Goal: Obtain resource: Obtain resource

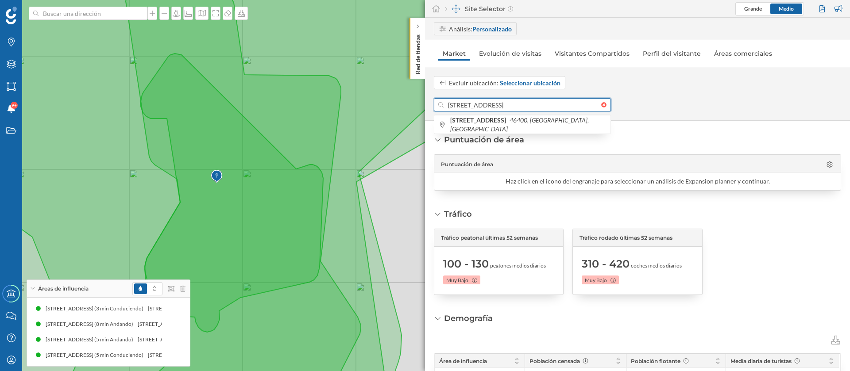
click at [463, 109] on input "[STREET_ADDRESS]" at bounding box center [522, 104] width 158 height 13
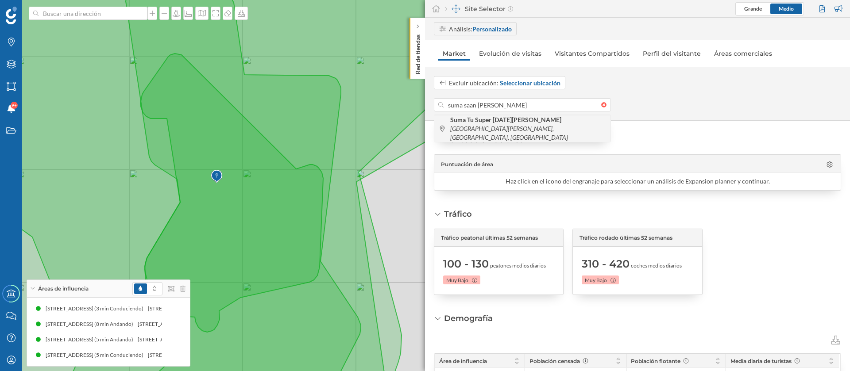
click at [479, 123] on b "Suma Tu Super [DATE][PERSON_NAME]" at bounding box center [506, 120] width 113 height 8
type input "C. [STREET_ADDRESS]"
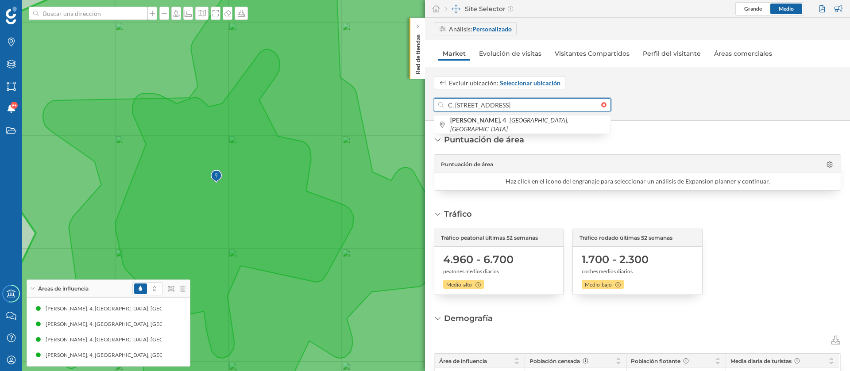
drag, startPoint x: 552, startPoint y: 107, endPoint x: 416, endPoint y: 102, distance: 136.4
click at [416, 102] on div "Marcas Capas Áreas Notificaciones 9+ Estados Academy Contacta con nosotros Cent…" at bounding box center [425, 185] width 850 height 371
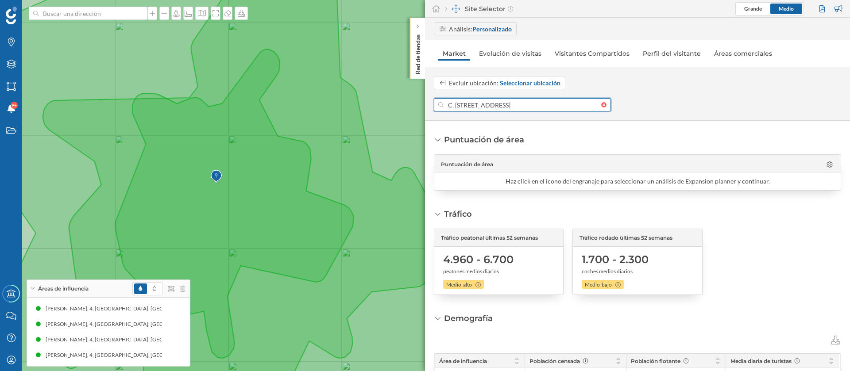
click at [471, 102] on input "C. [STREET_ADDRESS]" at bounding box center [522, 104] width 158 height 13
drag, startPoint x: 482, startPoint y: 103, endPoint x: 432, endPoint y: 103, distance: 50.5
click at [432, 103] on div "Excluir ubicación: Seleccionar ubicación C. [STREET_ADDRESS]" at bounding box center [637, 93] width 425 height 35
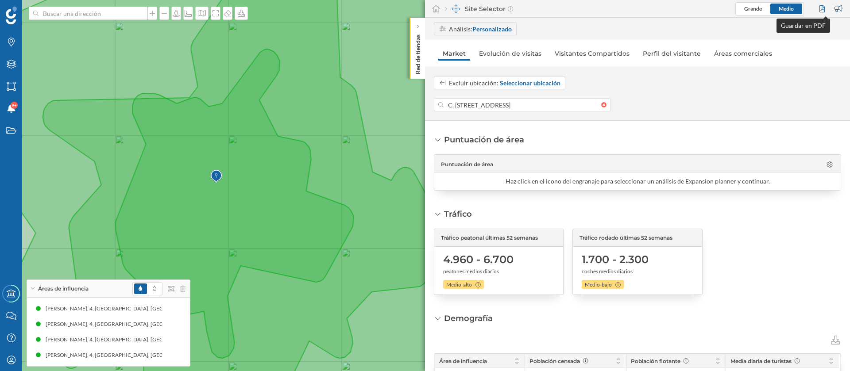
click at [821, 4] on div at bounding box center [823, 8] width 12 height 13
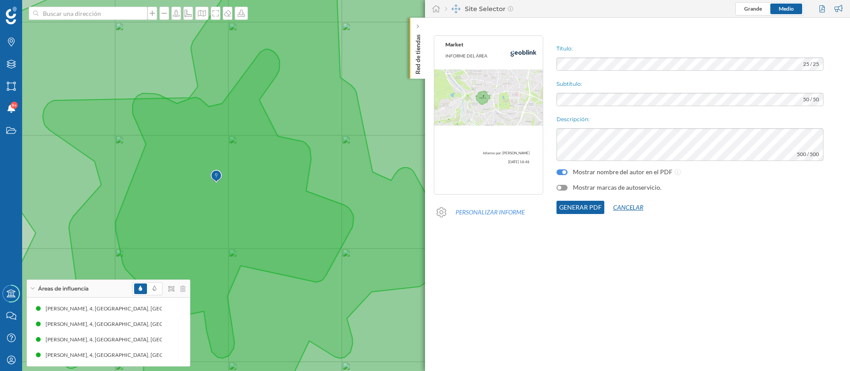
click at [617, 209] on button "Cancelar" at bounding box center [628, 207] width 48 height 13
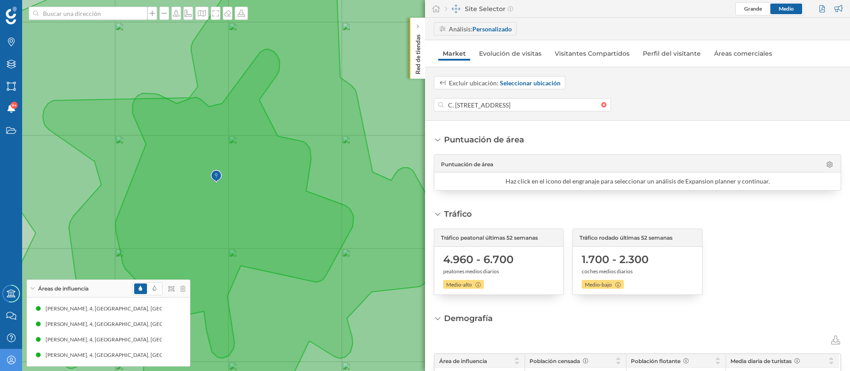
drag, startPoint x: 22, startPoint y: 358, endPoint x: 10, endPoint y: 362, distance: 12.5
click at [11, 362] on div "Marcas Capas Áreas Notificaciones 9+ Estados Academy Contacta con nosotros Cent…" at bounding box center [425, 185] width 850 height 371
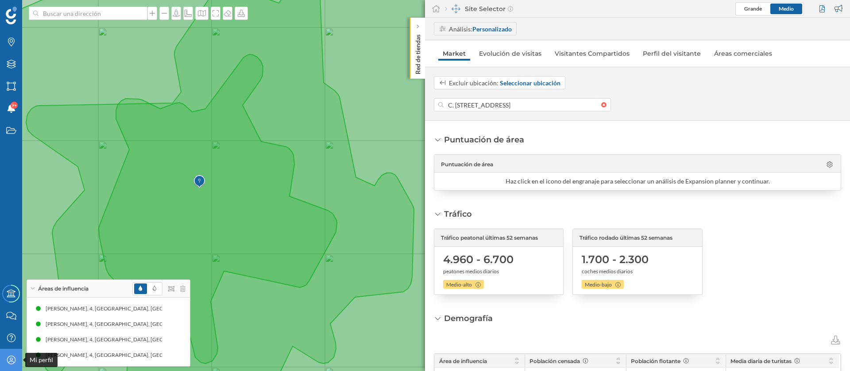
click at [10, 362] on icon at bounding box center [11, 360] width 8 height 8
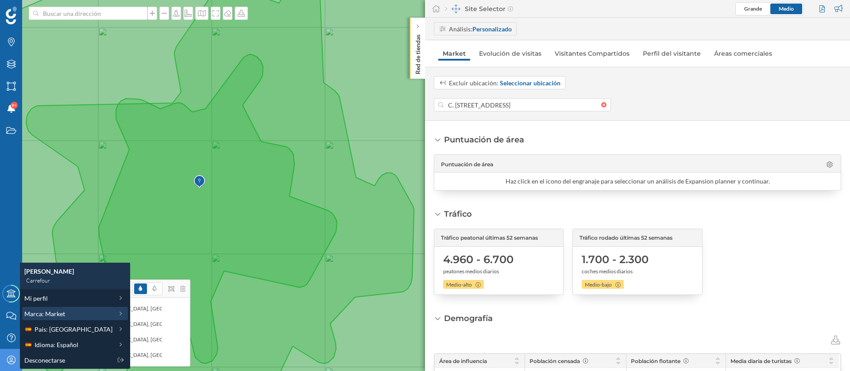
click at [64, 310] on span "Marca: Market" at bounding box center [44, 313] width 41 height 9
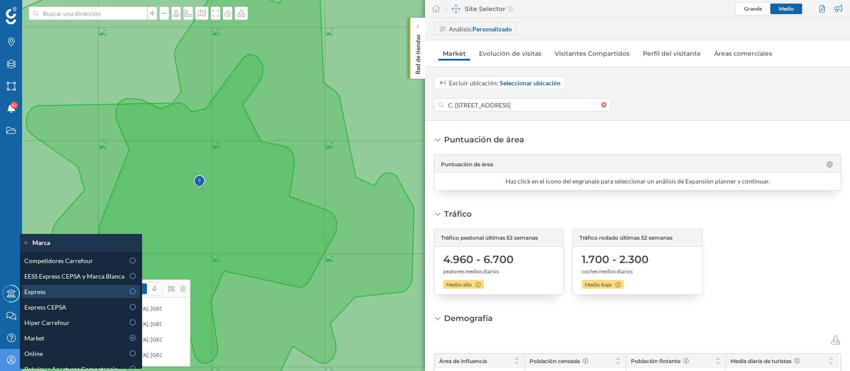
click at [83, 294] on div "Express" at bounding box center [74, 291] width 100 height 9
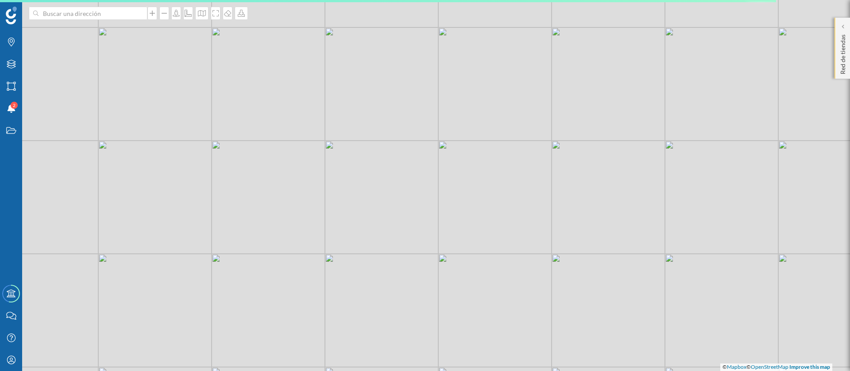
click at [842, 38] on p "Red de tiendas" at bounding box center [842, 52] width 9 height 43
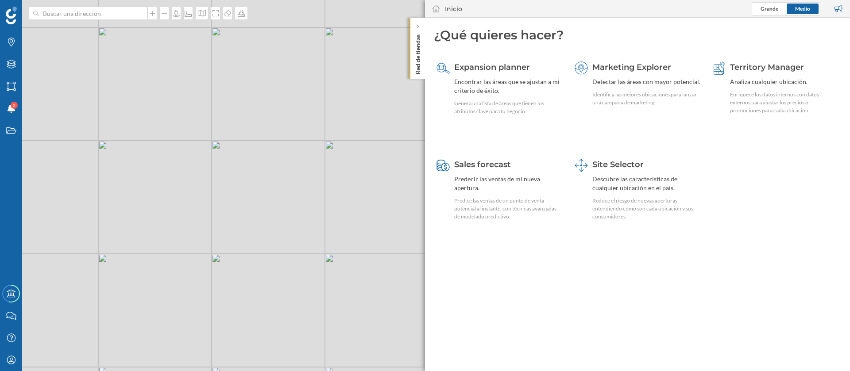
click at [609, 153] on div "Expansion planner Encontrar las áreas que se ajustan a mi criterio de éxito. Ge…" at bounding box center [637, 151] width 407 height 188
click at [609, 171] on div "Site Selector Descubre las características de cualquier ubicación en el país. R…" at bounding box center [646, 190] width 108 height 62
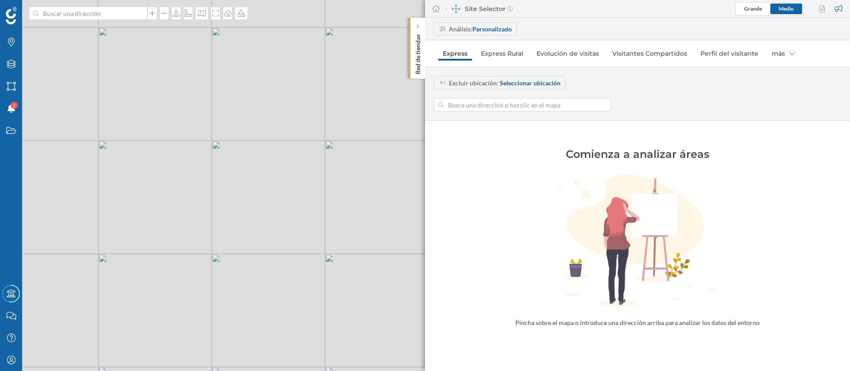
click at [508, 91] on div "Excluir ubicación: Seleccionar ubicación" at bounding box center [637, 93] width 425 height 35
click at [508, 100] on input at bounding box center [522, 104] width 158 height 13
paste input "[PERSON_NAME], 4"
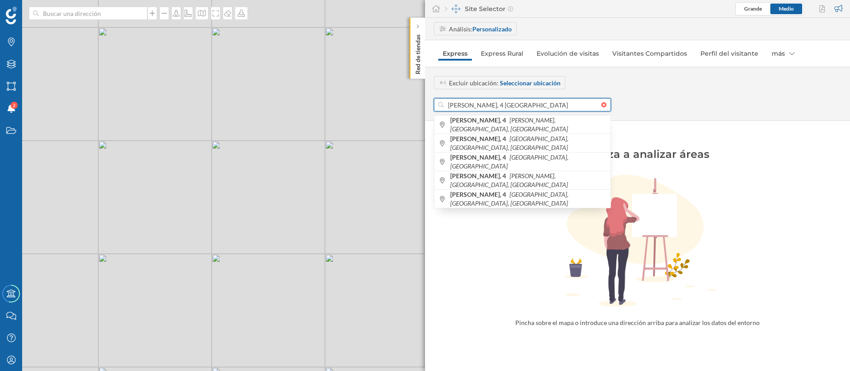
drag, startPoint x: 519, startPoint y: 103, endPoint x: 404, endPoint y: 92, distance: 115.1
click at [399, 93] on div "Marcas Capas Áreas Notificaciones 2 Estados Academy Contacta con nosotros Centr…" at bounding box center [425, 185] width 850 height 371
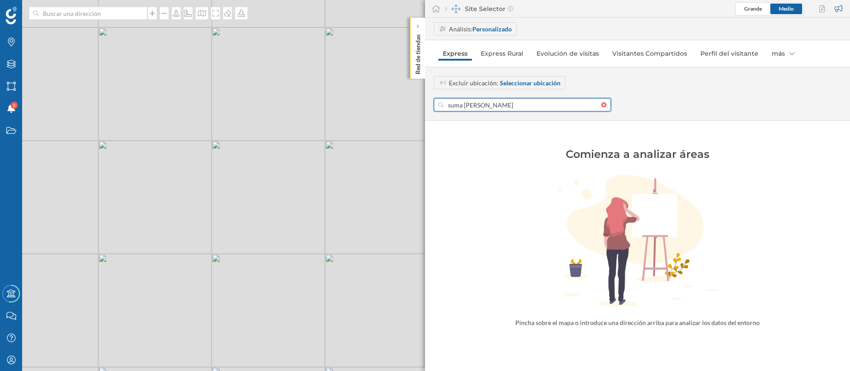
click at [501, 106] on input "suma [PERSON_NAME]" at bounding box center [522, 104] width 158 height 13
type input "s"
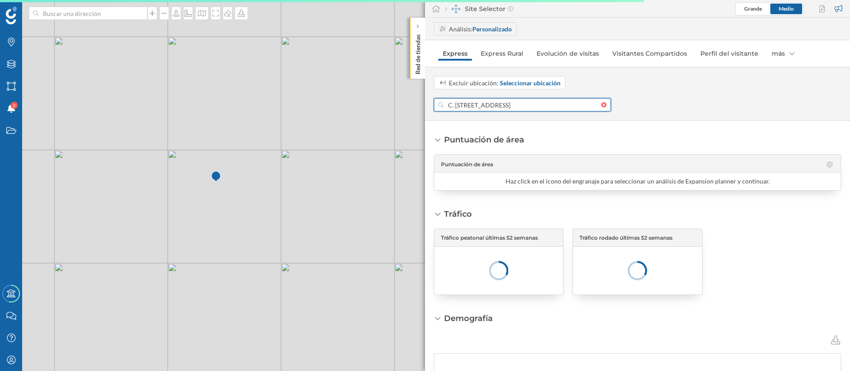
click at [510, 107] on input "C. [STREET_ADDRESS]" at bounding box center [522, 104] width 158 height 13
click at [509, 107] on input "C. [STREET_ADDRESS]" at bounding box center [522, 104] width 158 height 13
drag, startPoint x: 484, startPoint y: 105, endPoint x: 614, endPoint y: 103, distance: 130.1
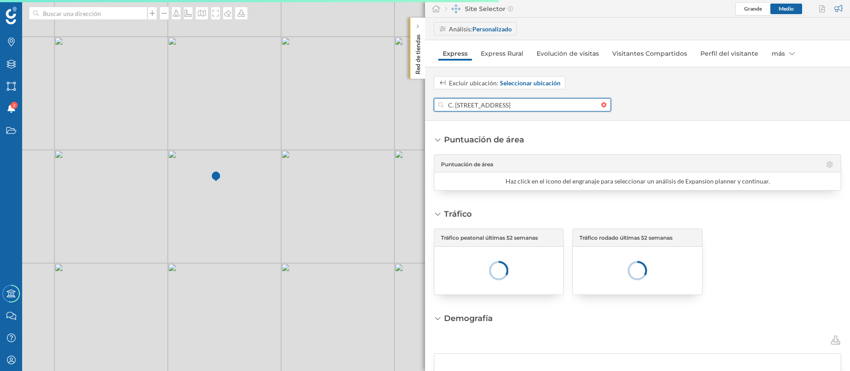
click at [614, 103] on div "C. [STREET_ADDRESS]" at bounding box center [637, 104] width 407 height 13
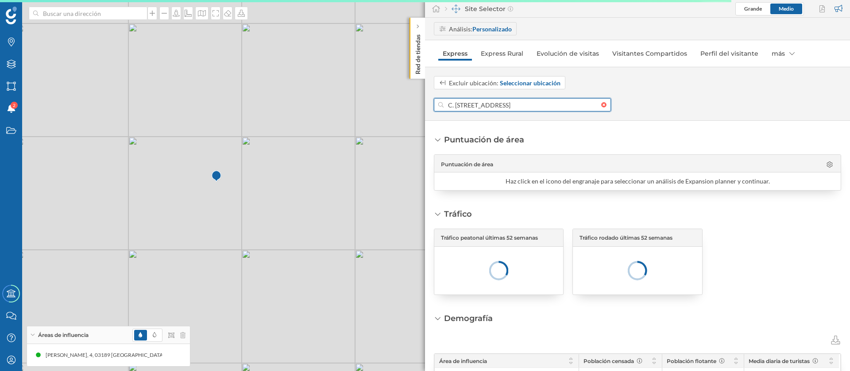
click at [527, 104] on input "C. [STREET_ADDRESS]" at bounding box center [522, 104] width 158 height 13
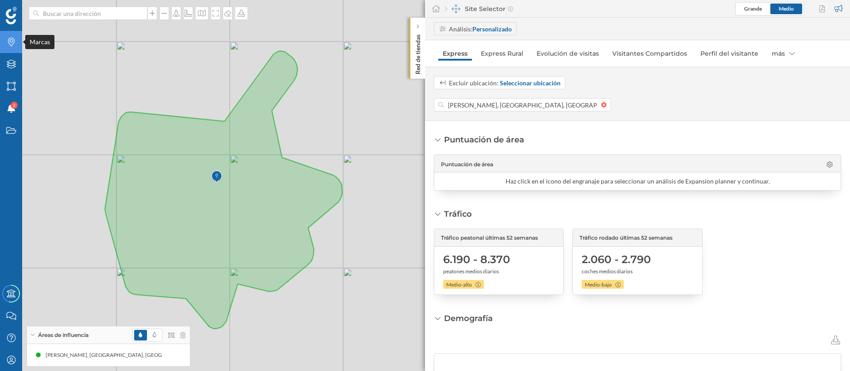
click at [15, 46] on icon "Marcas" at bounding box center [11, 42] width 11 height 9
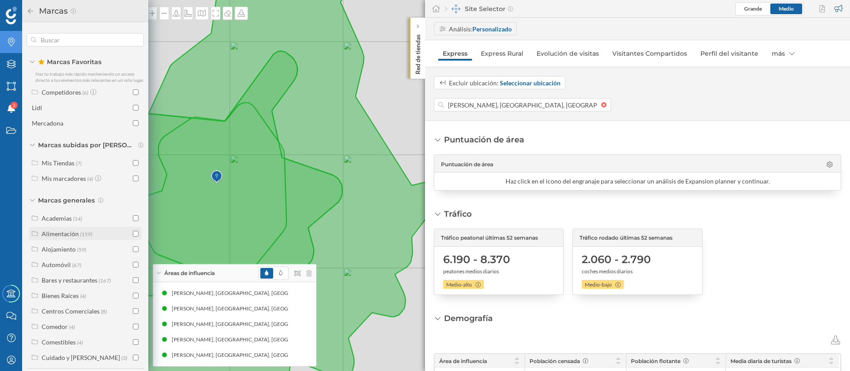
click at [133, 239] on div at bounding box center [136, 233] width 6 height 9
click at [133, 237] on input "checkbox" at bounding box center [136, 234] width 6 height 6
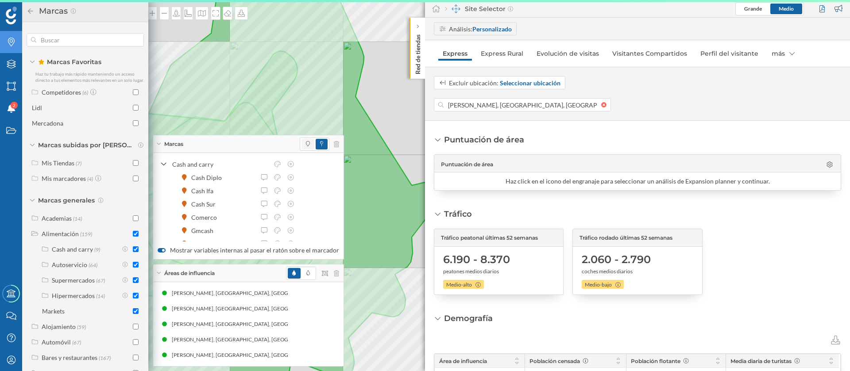
click at [301, 144] on span at bounding box center [307, 144] width 13 height 11
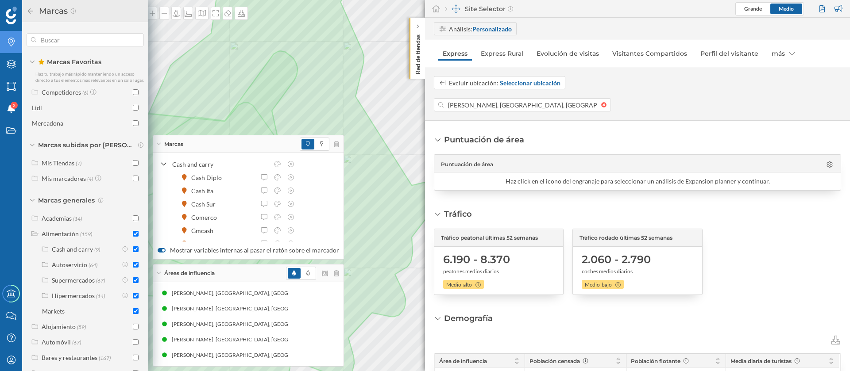
click at [156, 142] on div "Marcas" at bounding box center [248, 144] width 190 height 18
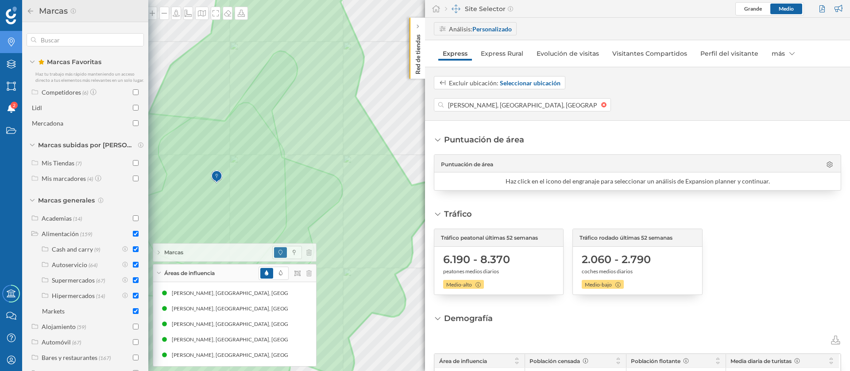
click at [157, 270] on div "Áreas de influencia" at bounding box center [234, 274] width 163 height 18
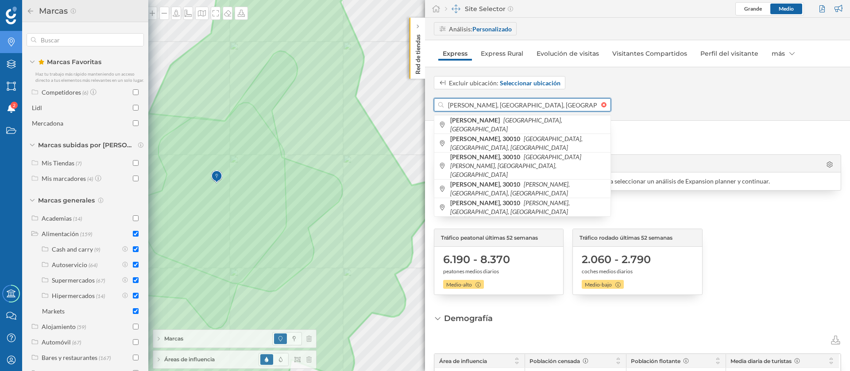
drag, startPoint x: 477, startPoint y: 105, endPoint x: 429, endPoint y: 105, distance: 47.8
click at [429, 105] on div "Excluir ubicación: Seleccionar ubicación [PERSON_NAME], [GEOGRAPHIC_DATA], [GEO…" at bounding box center [637, 93] width 425 height 35
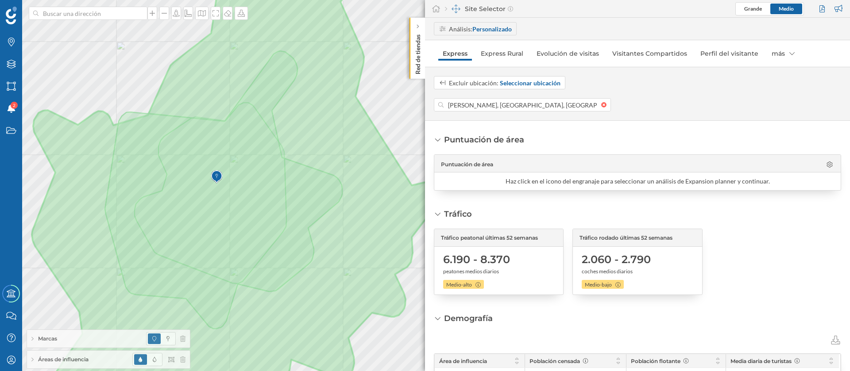
click at [823, 12] on div at bounding box center [823, 8] width 12 height 13
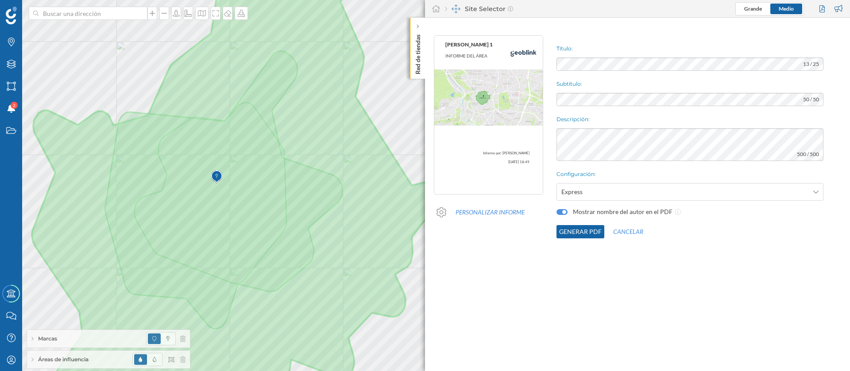
click at [579, 227] on button "Generar PDF" at bounding box center [580, 231] width 48 height 13
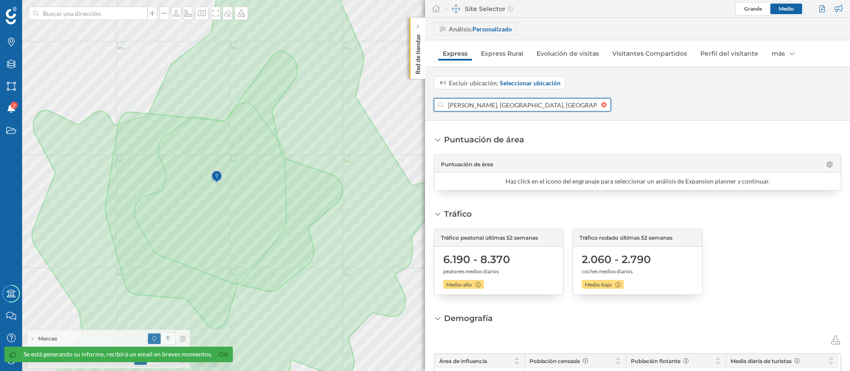
click at [497, 103] on input "[PERSON_NAME], [GEOGRAPHIC_DATA], [GEOGRAPHIC_DATA]" at bounding box center [522, 104] width 158 height 13
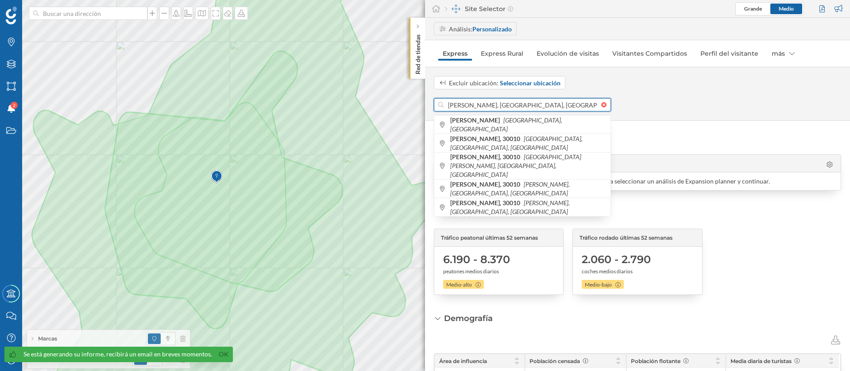
click at [497, 103] on input "[PERSON_NAME], [GEOGRAPHIC_DATA], [GEOGRAPHIC_DATA]" at bounding box center [522, 104] width 158 height 13
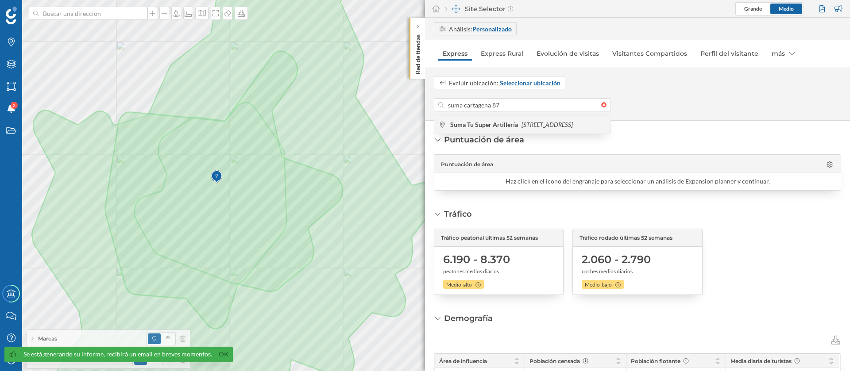
click at [503, 121] on b "Suma Tu Super Artillería" at bounding box center [485, 125] width 70 height 8
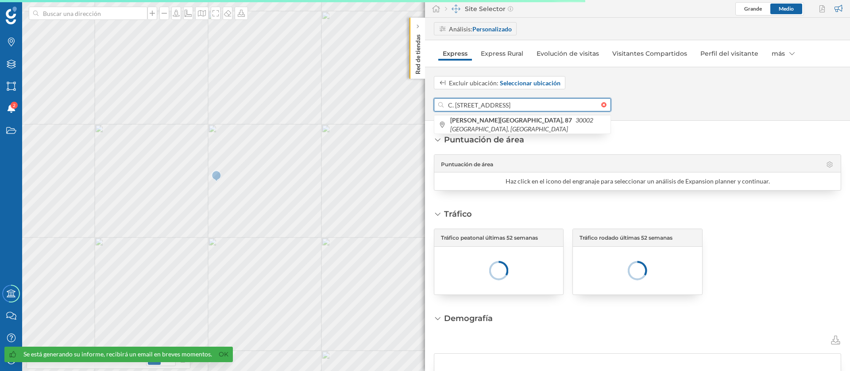
drag, startPoint x: 492, startPoint y: 104, endPoint x: 437, endPoint y: 101, distance: 54.9
click at [437, 101] on div "C. [STREET_ADDRESS]" at bounding box center [522, 104] width 177 height 13
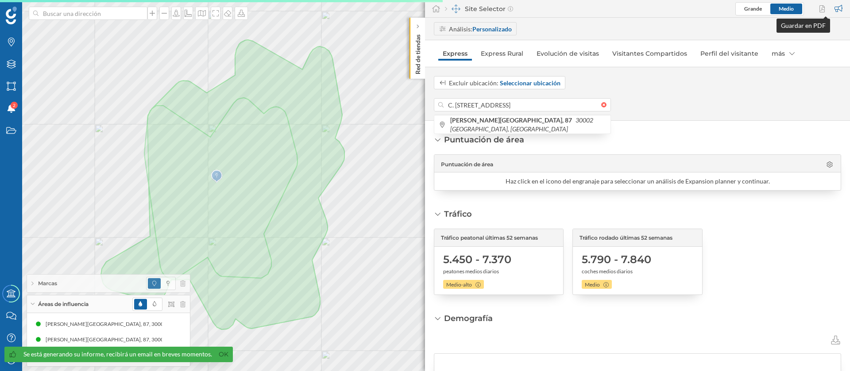
click at [822, 9] on div at bounding box center [823, 8] width 12 height 13
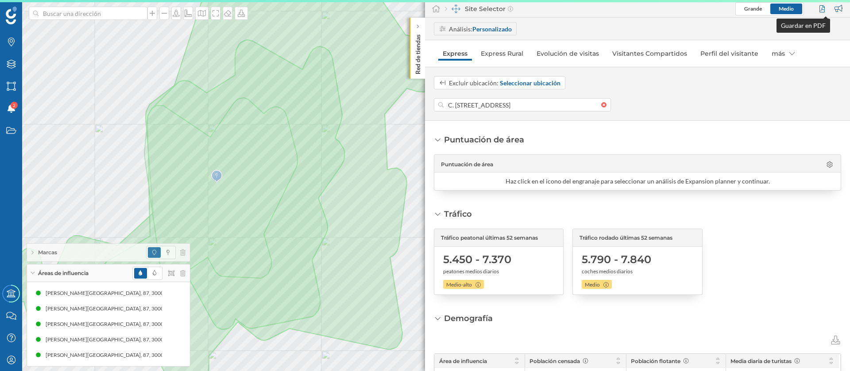
click at [821, 8] on div at bounding box center [823, 8] width 12 height 13
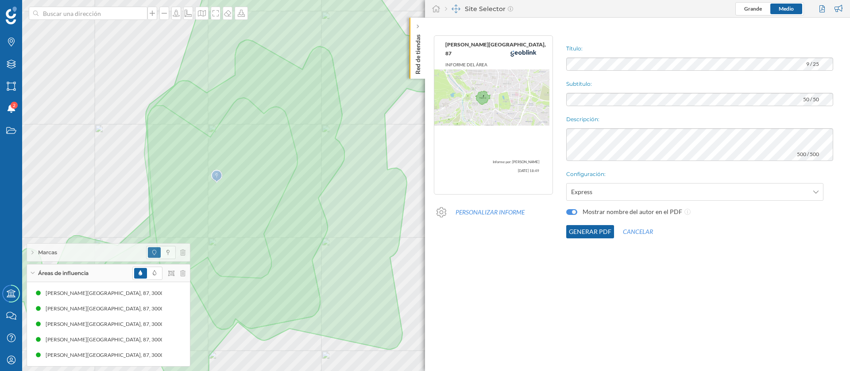
click at [575, 234] on button "Generar PDF" at bounding box center [590, 231] width 48 height 13
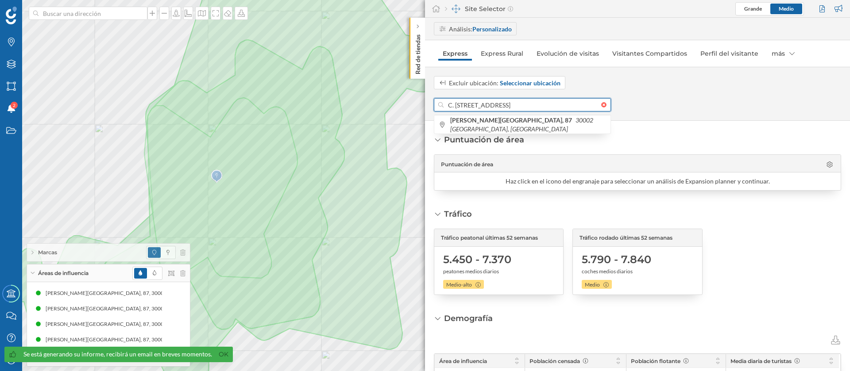
click at [501, 106] on input "C. [STREET_ADDRESS]" at bounding box center [522, 104] width 158 height 13
type input "a"
click at [494, 118] on b "Suma Tu Super La Purisima" at bounding box center [488, 120] width 77 height 8
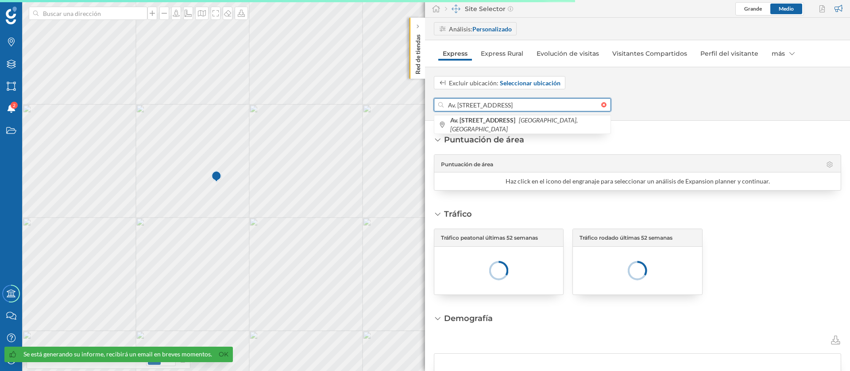
drag, startPoint x: 516, startPoint y: 105, endPoint x: 435, endPoint y: 104, distance: 81.0
click at [435, 104] on div "Av. [STREET_ADDRESS]" at bounding box center [522, 104] width 177 height 13
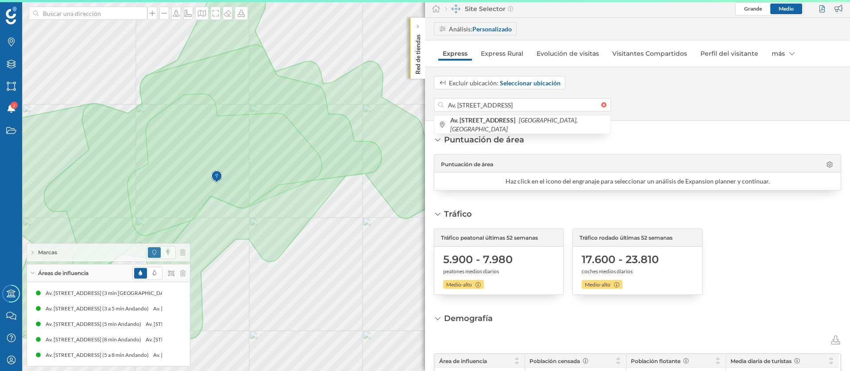
click at [824, 10] on div at bounding box center [823, 8] width 12 height 13
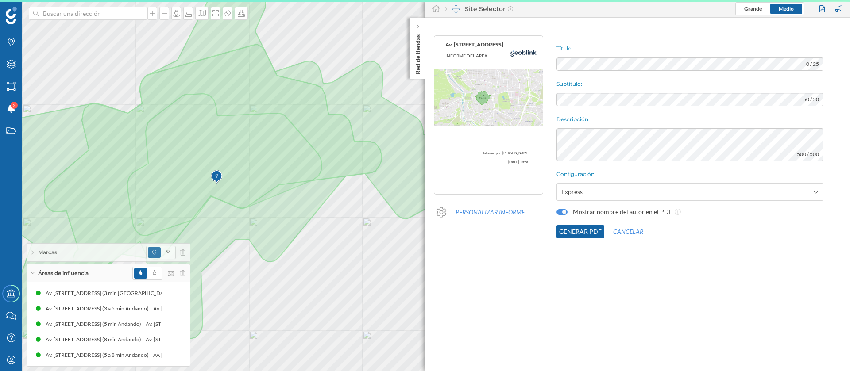
click at [587, 228] on button "Generar PDF" at bounding box center [580, 231] width 48 height 13
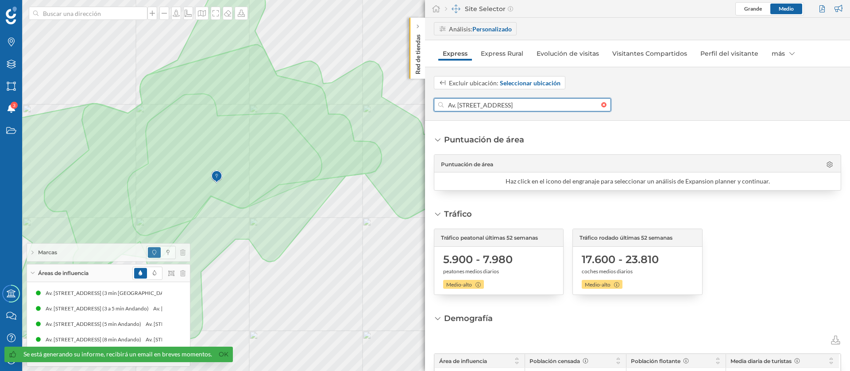
click at [543, 100] on input "Av. [STREET_ADDRESS]" at bounding box center [522, 104] width 158 height 13
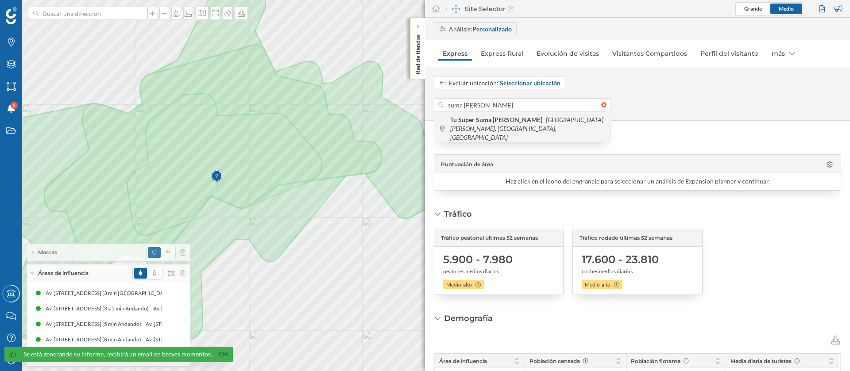
click at [539, 123] on icon "[GEOGRAPHIC_DATA][PERSON_NAME], [GEOGRAPHIC_DATA], [GEOGRAPHIC_DATA]" at bounding box center [526, 128] width 153 height 25
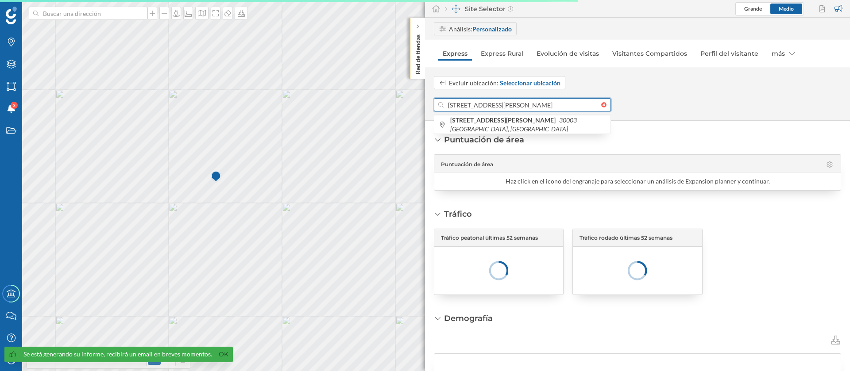
drag, startPoint x: 513, startPoint y: 105, endPoint x: 431, endPoint y: 104, distance: 82.3
click at [431, 104] on div "Excluir ubicación: Seleccionar ubicación [STREET_ADDRESS][GEOGRAPHIC_DATA][PERS…" at bounding box center [637, 93] width 425 height 35
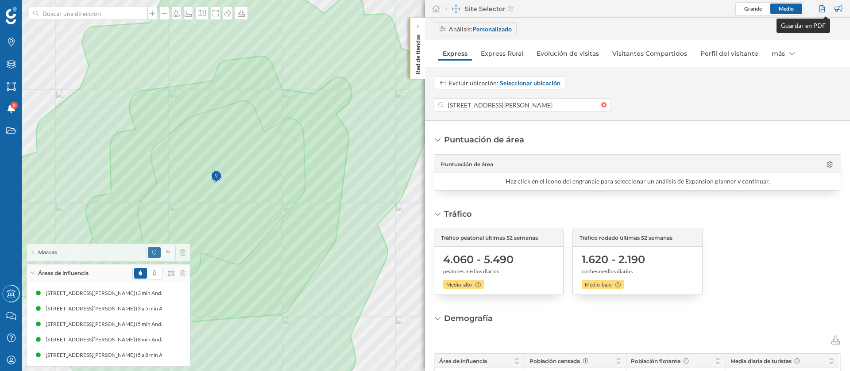
click at [823, 11] on div at bounding box center [823, 8] width 12 height 13
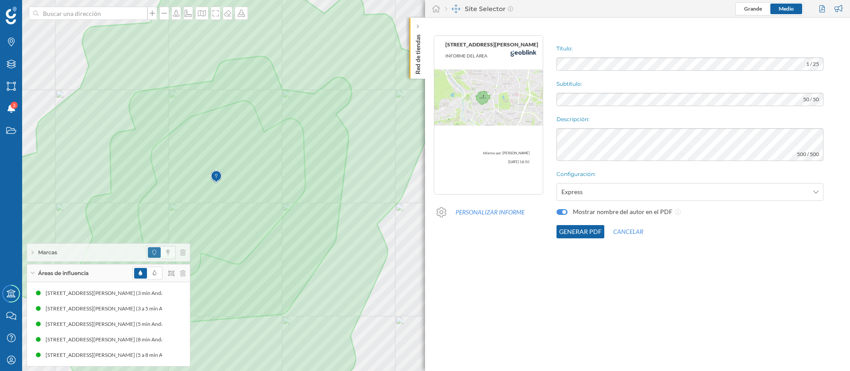
click at [574, 233] on button "Generar PDF" at bounding box center [580, 231] width 48 height 13
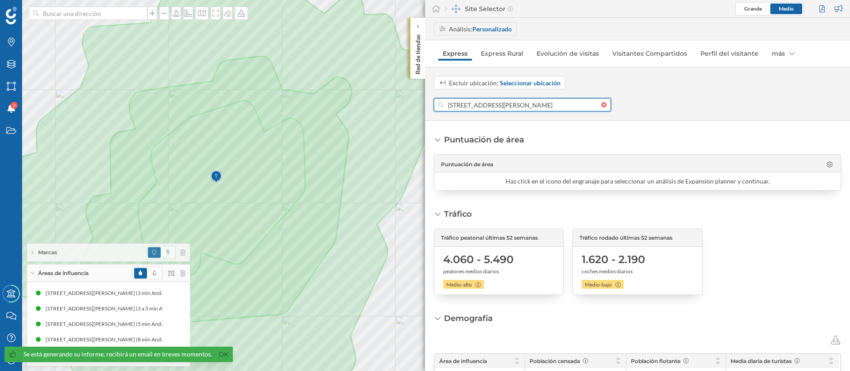
click at [532, 100] on input "[STREET_ADDRESS][PERSON_NAME]" at bounding box center [522, 104] width 158 height 13
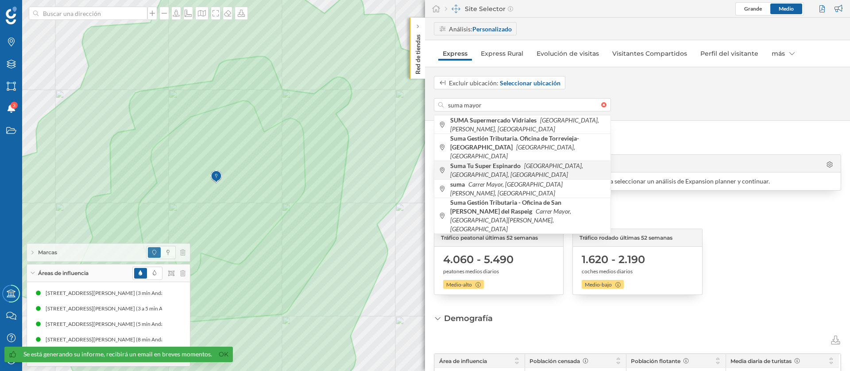
click at [536, 162] on icon "[GEOGRAPHIC_DATA], [GEOGRAPHIC_DATA], [GEOGRAPHIC_DATA]" at bounding box center [516, 170] width 133 height 16
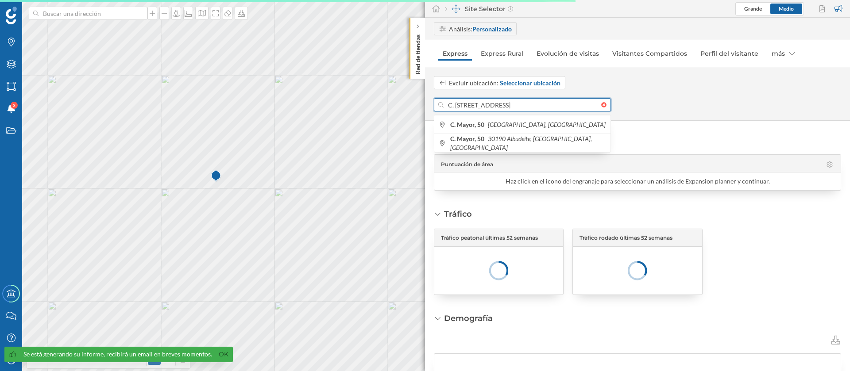
drag, startPoint x: 482, startPoint y: 106, endPoint x: 436, endPoint y: 106, distance: 45.6
click at [436, 106] on div "C. [STREET_ADDRESS]" at bounding box center [522, 104] width 177 height 13
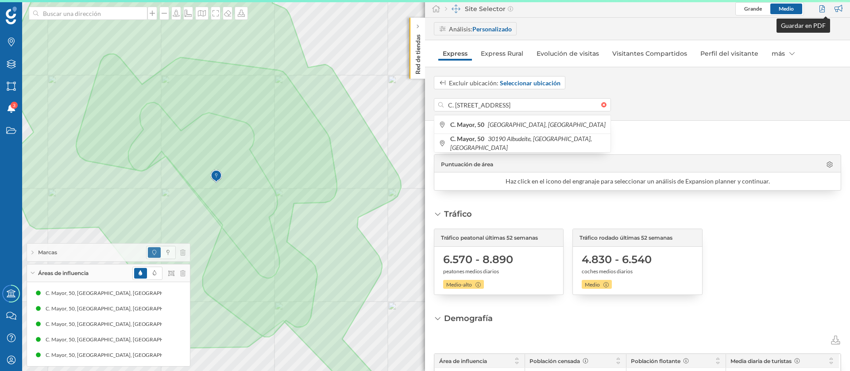
click at [823, 10] on div at bounding box center [823, 8] width 12 height 13
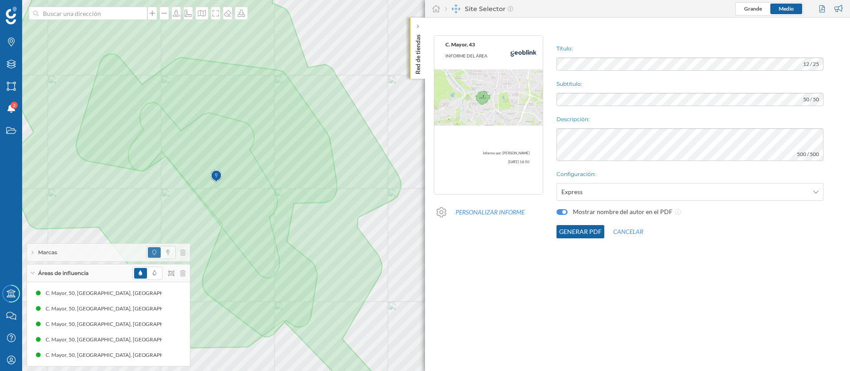
click at [592, 235] on button "Generar PDF" at bounding box center [580, 231] width 48 height 13
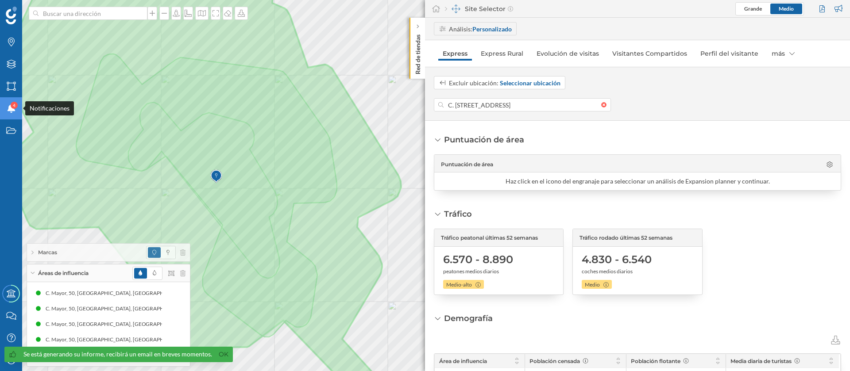
click at [15, 110] on icon "Notificaciones" at bounding box center [11, 108] width 11 height 9
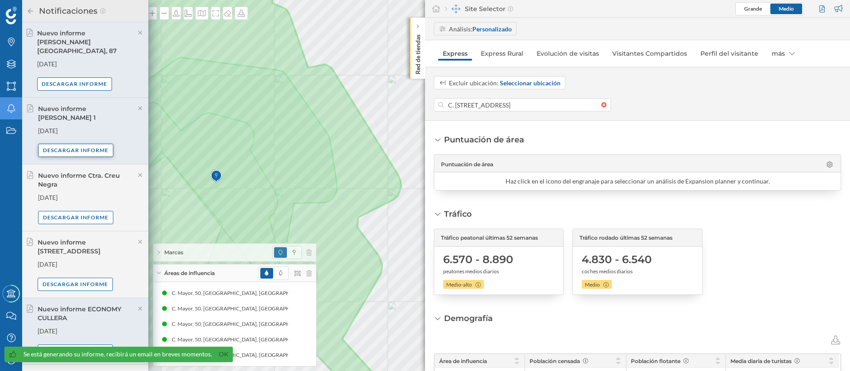
click at [103, 144] on div "Descargar informe" at bounding box center [75, 150] width 75 height 13
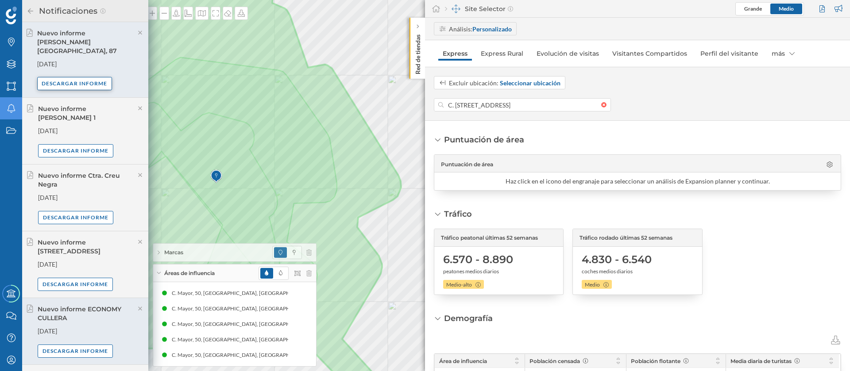
click at [79, 78] on div "Descargar informe" at bounding box center [74, 83] width 75 height 13
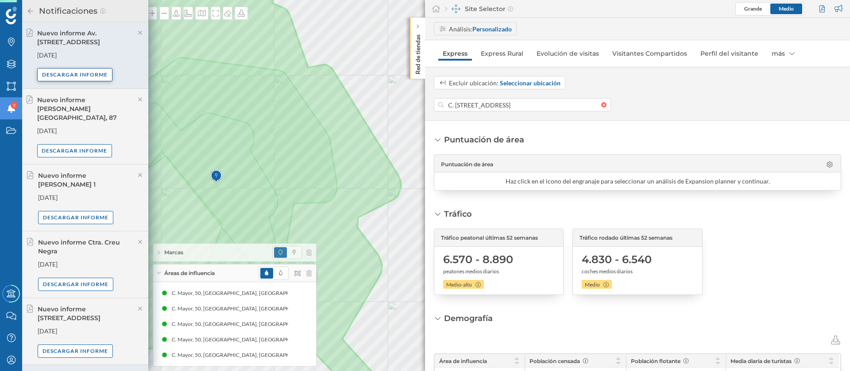
click at [77, 72] on div "Descargar informe" at bounding box center [74, 74] width 75 height 13
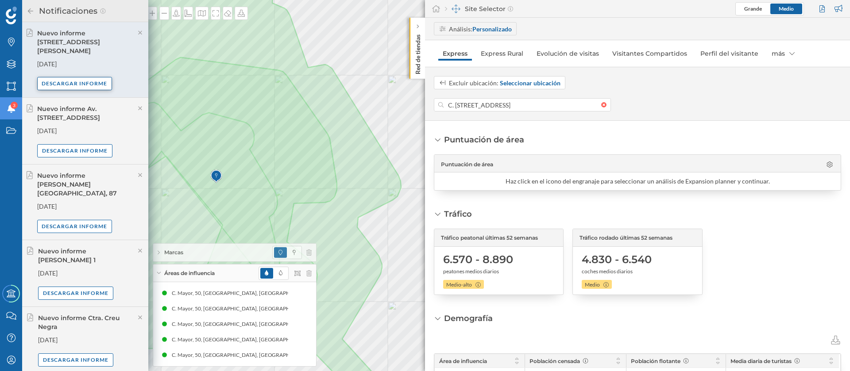
click at [75, 77] on div "Descargar informe" at bounding box center [74, 83] width 75 height 13
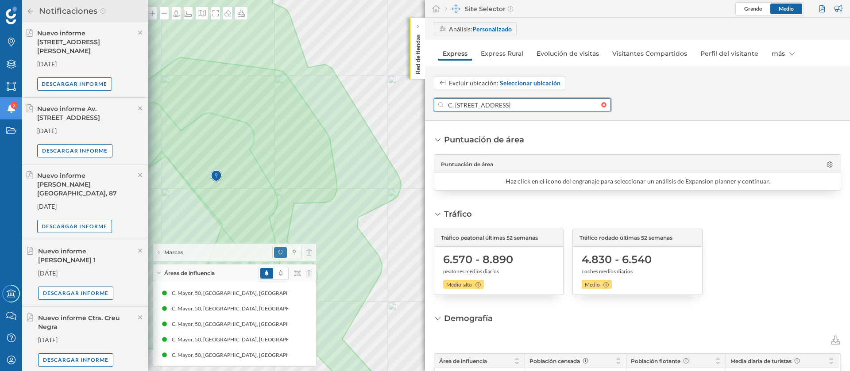
click at [486, 102] on input "C. [STREET_ADDRESS]" at bounding box center [522, 104] width 158 height 13
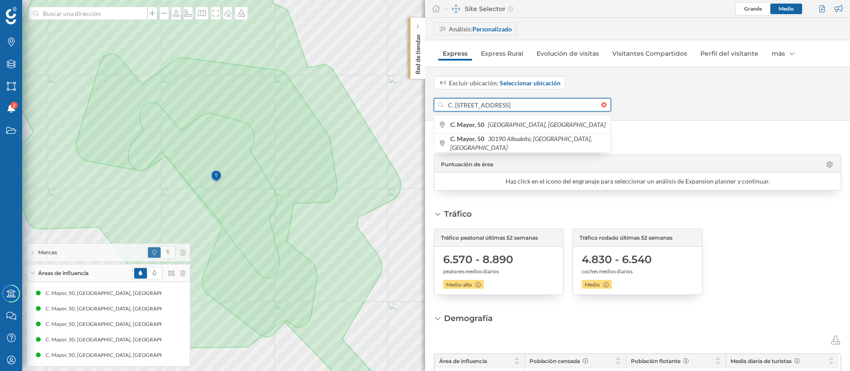
click at [486, 102] on input "C. [STREET_ADDRESS]" at bounding box center [522, 104] width 158 height 13
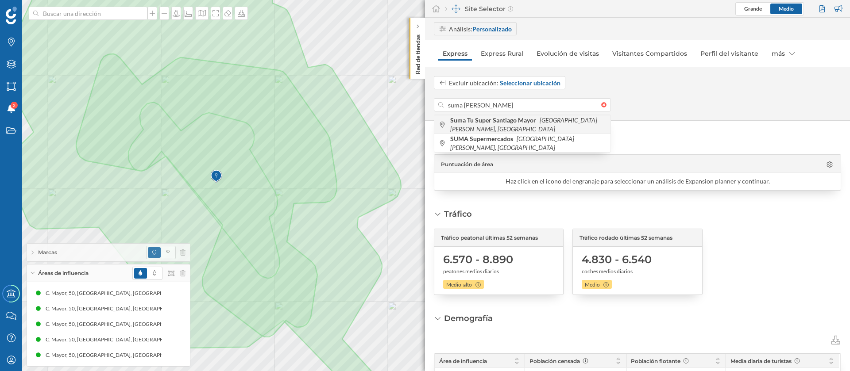
click at [485, 123] on b "Suma Tu Super Santiago Mayor" at bounding box center [494, 120] width 88 height 8
type input "C. [PERSON_NAME][STREET_ADDRESS]"
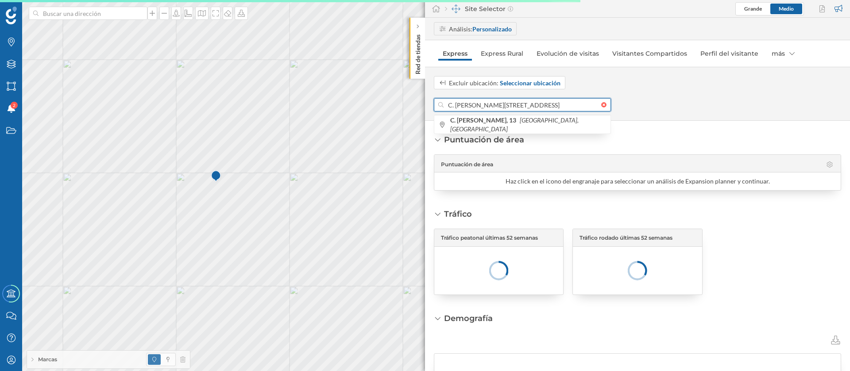
drag, startPoint x: 484, startPoint y: 103, endPoint x: 447, endPoint y: 106, distance: 37.3
click at [447, 106] on input "C. [PERSON_NAME][STREET_ADDRESS]" at bounding box center [522, 104] width 158 height 13
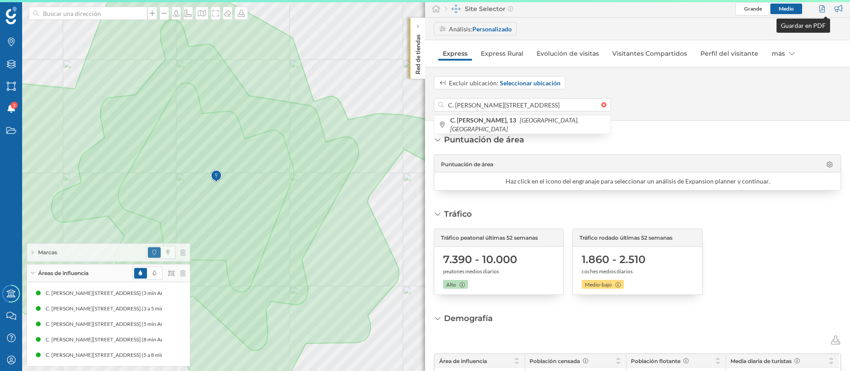
click at [823, 9] on div at bounding box center [823, 8] width 12 height 13
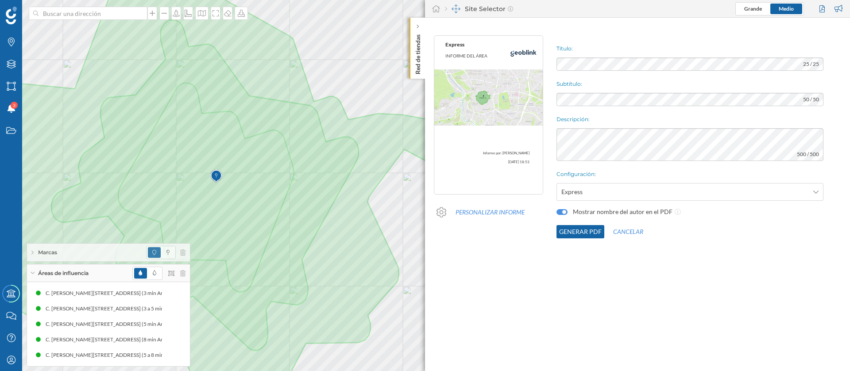
click at [615, 75] on div "Título: 25 / 25 Subtítulo: 50 / 50 Descripción: 500 / 500 Configuración: Expres…" at bounding box center [701, 137] width 298 height 212
click at [577, 238] on button "Generar PDF" at bounding box center [580, 231] width 48 height 13
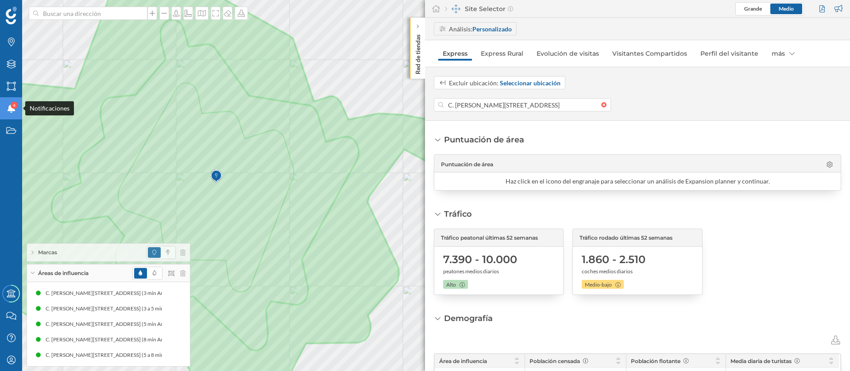
click at [15, 110] on icon at bounding box center [11, 108] width 8 height 9
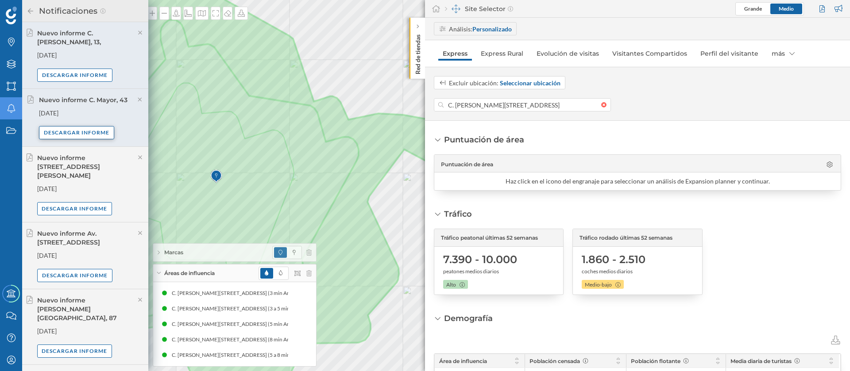
click at [85, 127] on div "Descargar informe" at bounding box center [76, 132] width 75 height 13
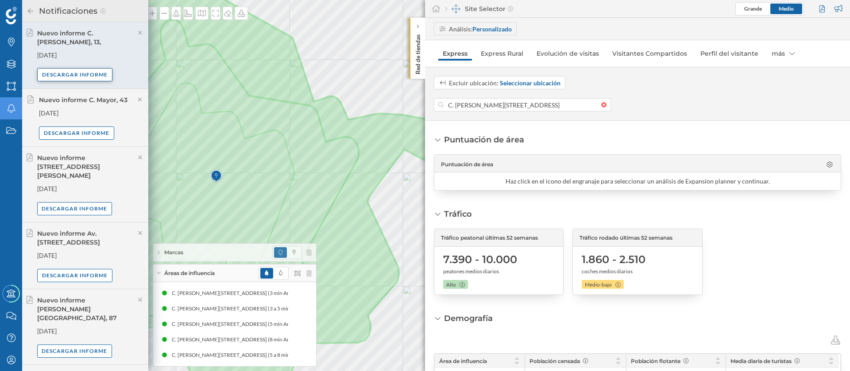
click at [71, 68] on div "Descargar informe" at bounding box center [74, 74] width 75 height 13
